Goal: Transaction & Acquisition: Purchase product/service

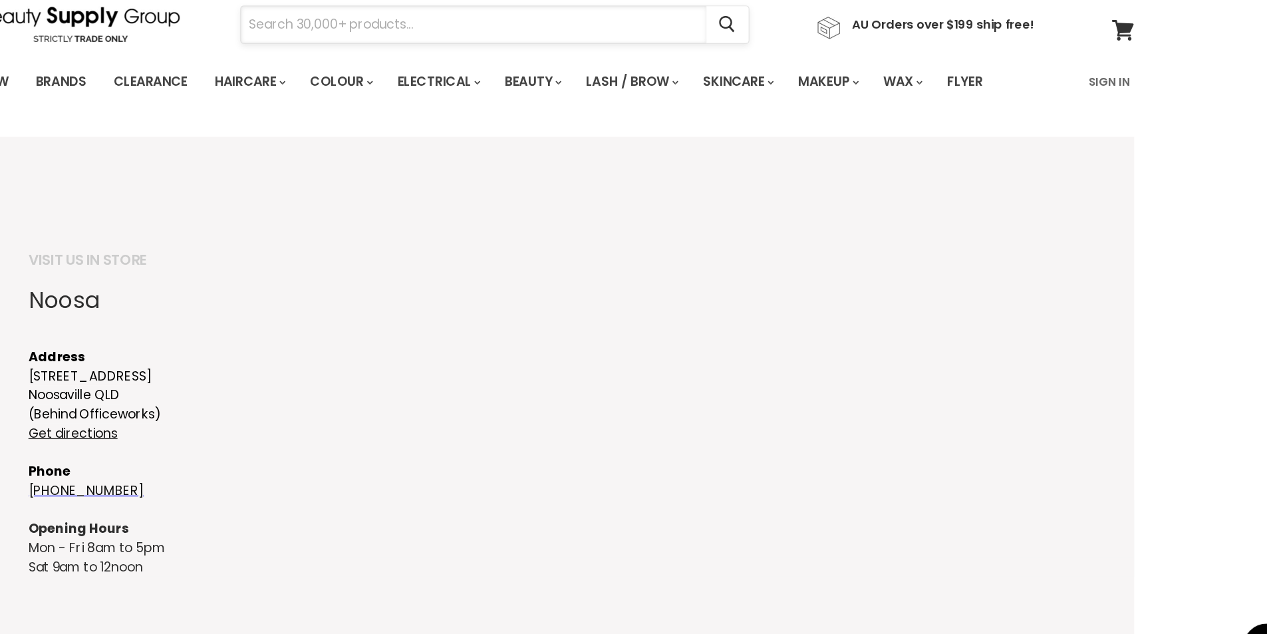
click at [424, 76] on input "Search" at bounding box center [563, 75] width 389 height 31
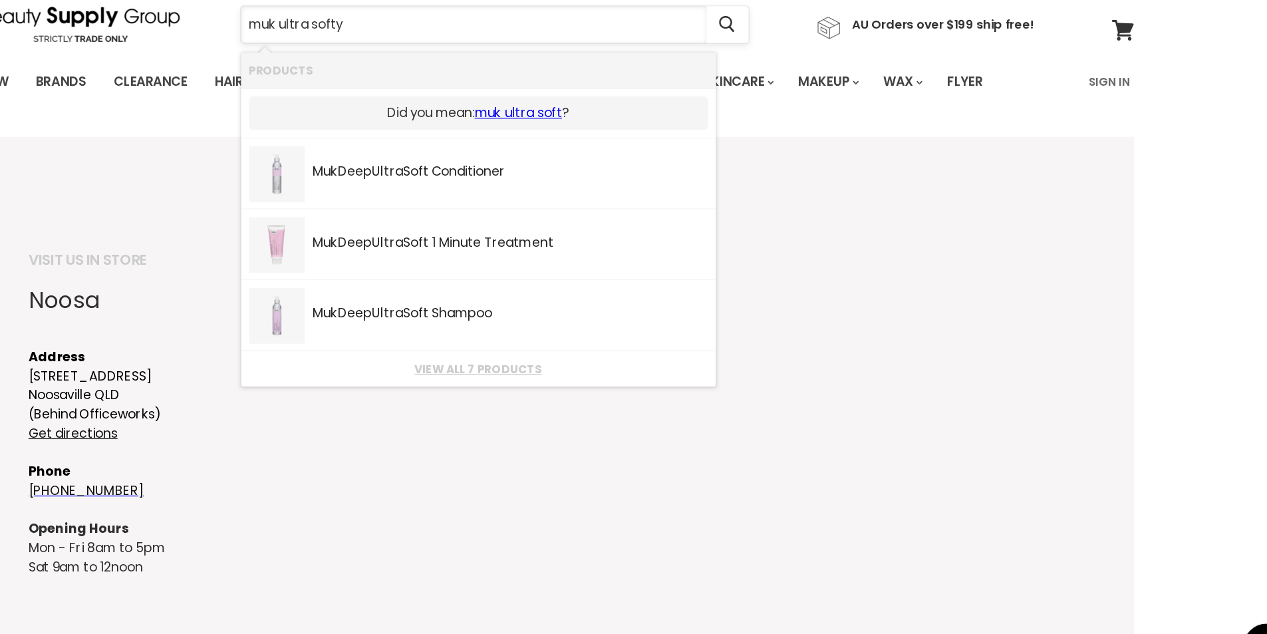
type input "muk ultra soft"
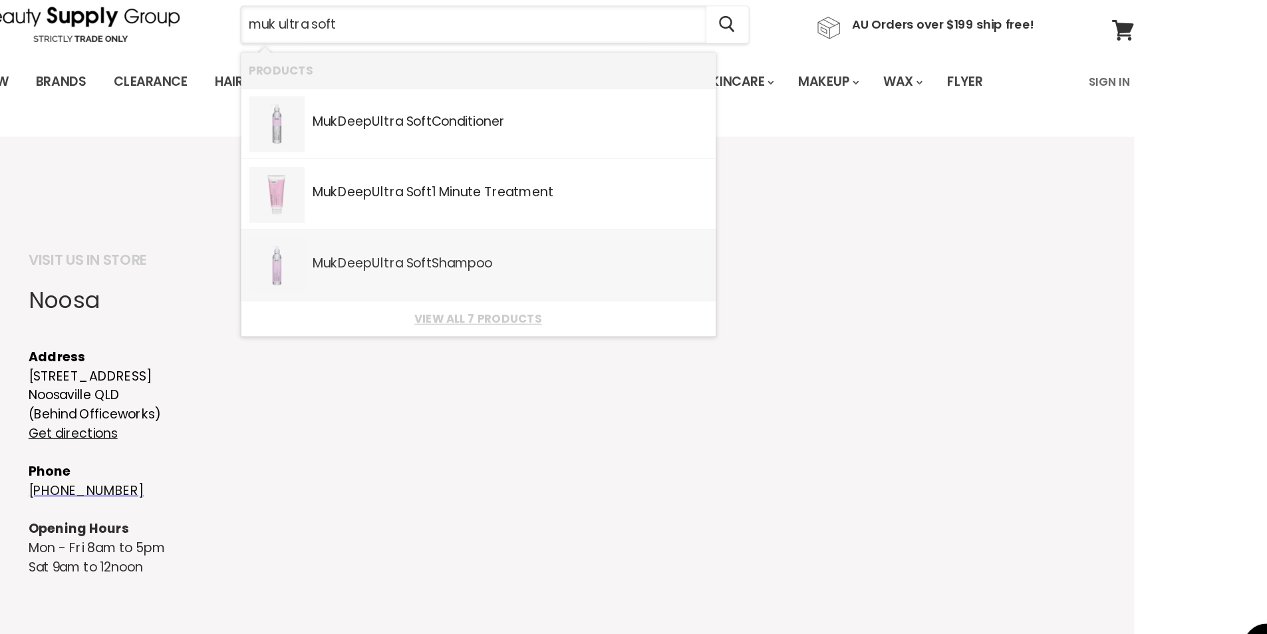
click at [452, 274] on div "Muk Deep Ultra Soft Shampoo" at bounding box center [594, 276] width 331 height 14
